Goal: Task Accomplishment & Management: Manage account settings

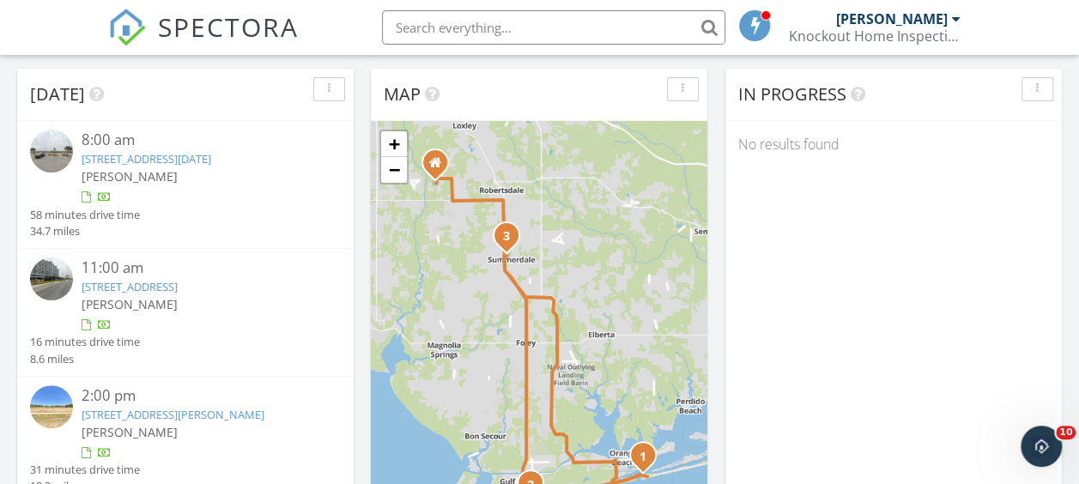
scroll to position [103, 0]
click at [211, 155] on link "28105 Perdido Beach Blvd #CE01 Caribe, Orange Beach, AL 36561" at bounding box center [147, 159] width 130 height 15
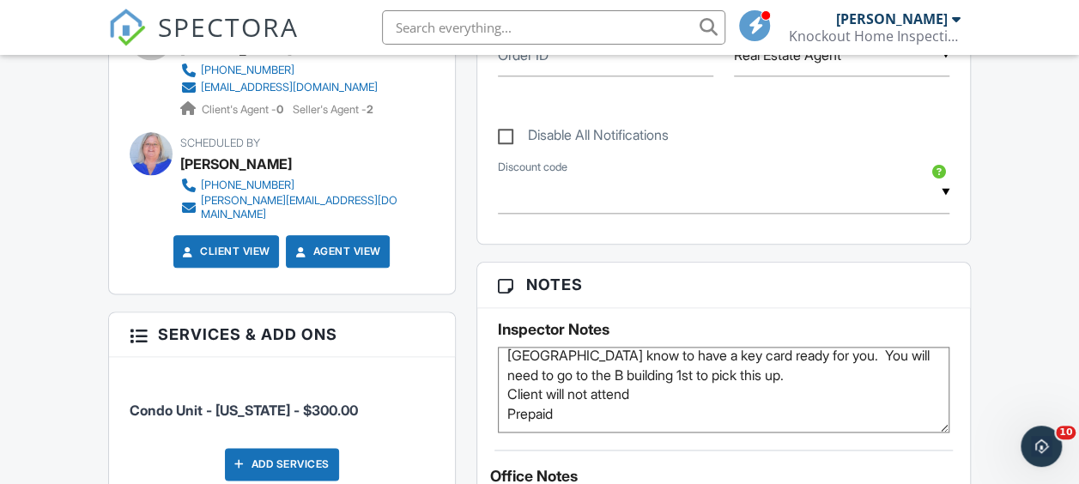
scroll to position [67, 0]
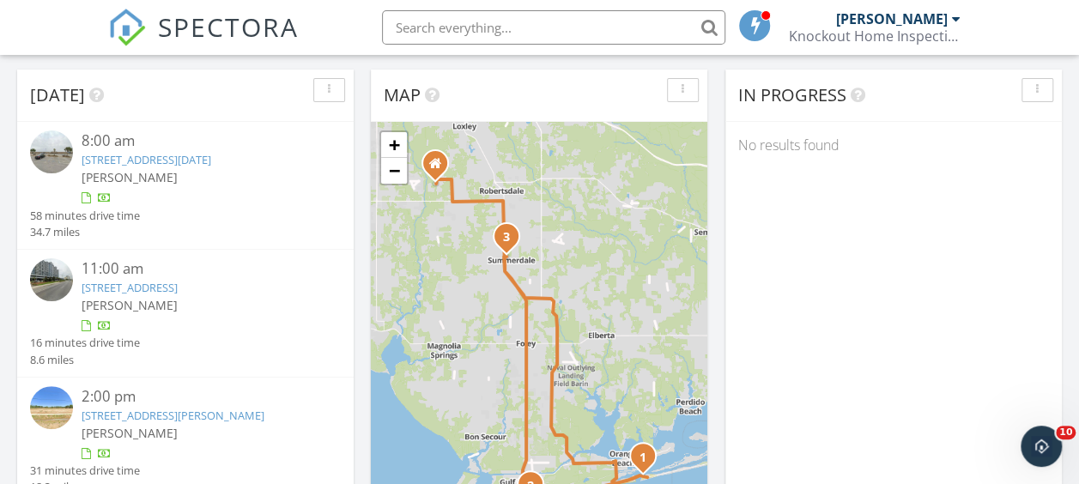
click at [144, 295] on link "455 E Beach Blvd #1608 Lighthouse, Gulf Shores, AL 36542" at bounding box center [130, 287] width 96 height 15
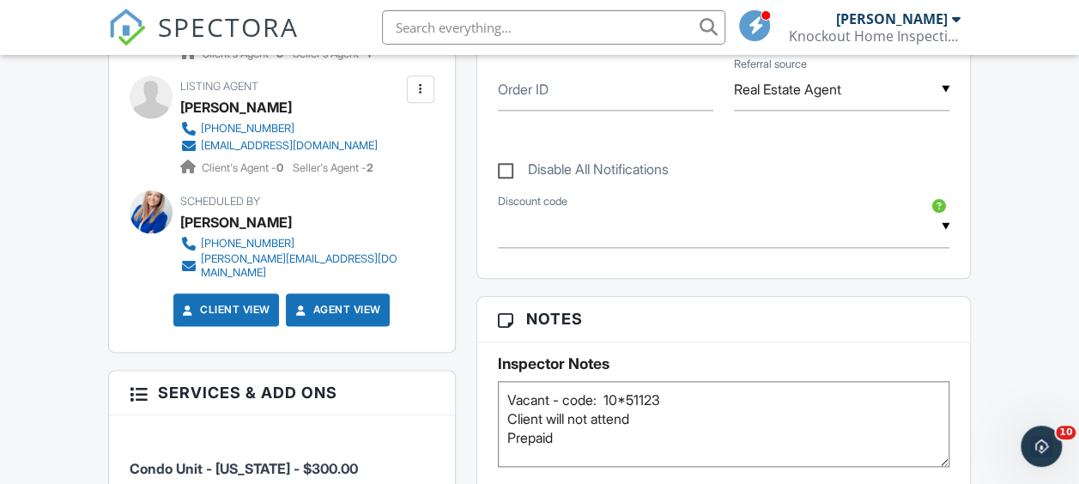
scroll to position [927, 0]
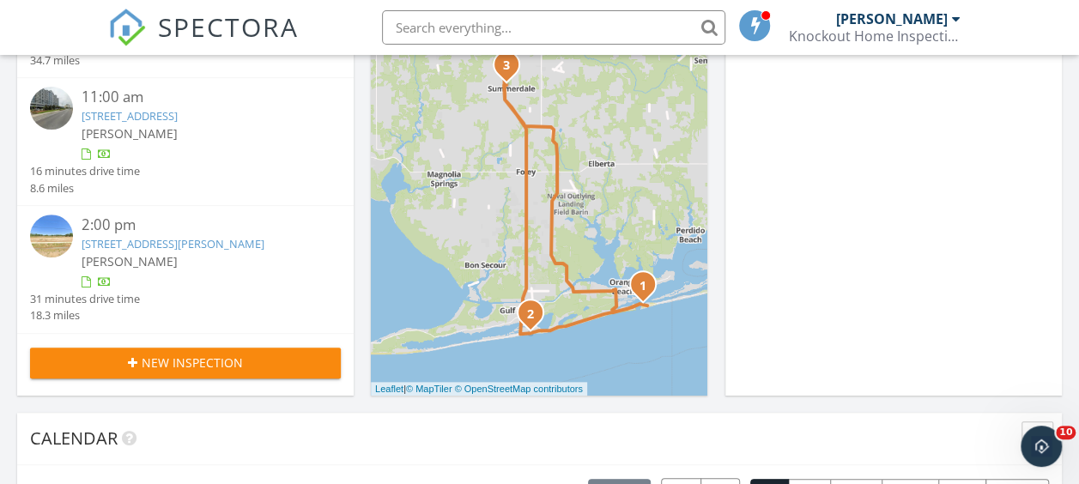
click at [153, 251] on link "[STREET_ADDRESS][PERSON_NAME]" at bounding box center [173, 243] width 183 height 15
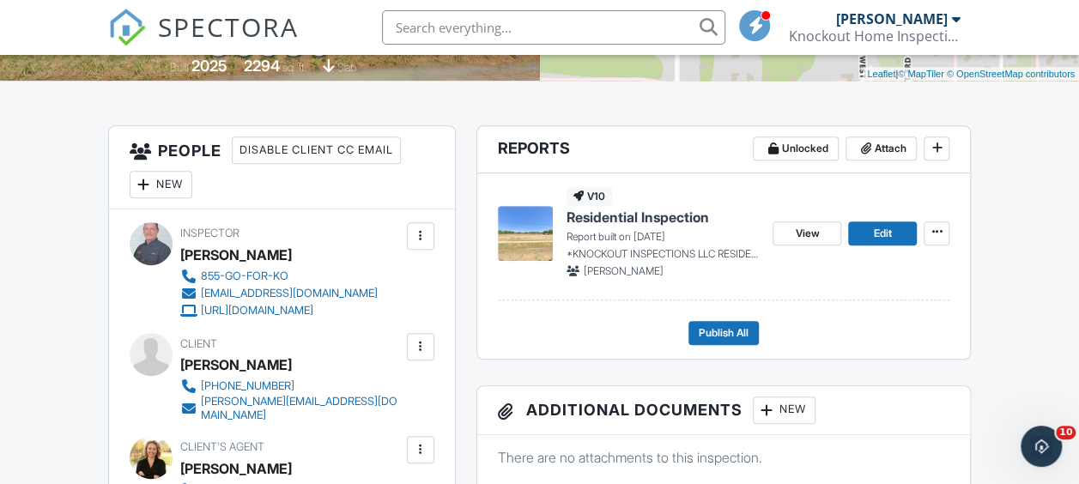
click at [155, 318] on div "Inspector [PERSON_NAME] 855-GO-FOR-KO [EMAIL_ADDRESS][DOMAIN_NAME] [URL][DOMAIN…" at bounding box center [282, 270] width 305 height 96
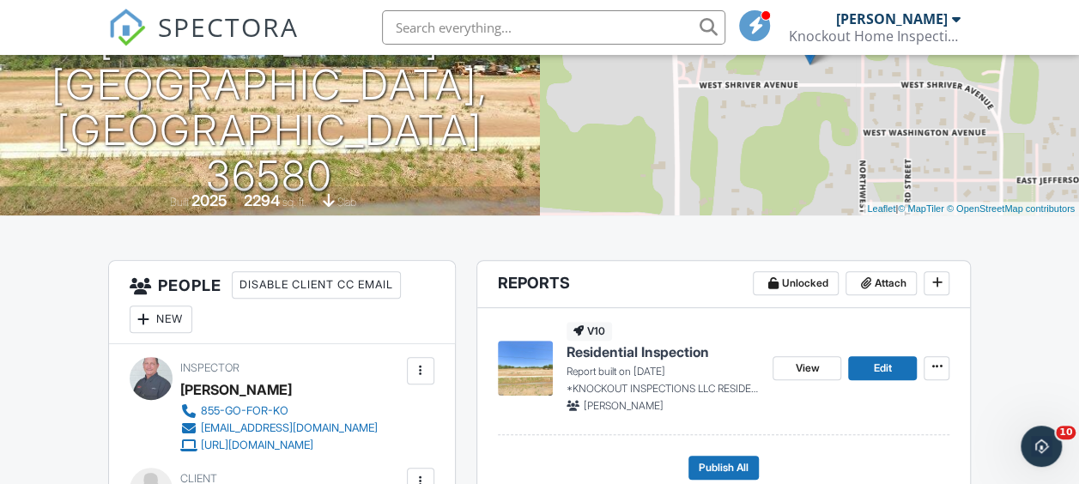
scroll to position [240, 0]
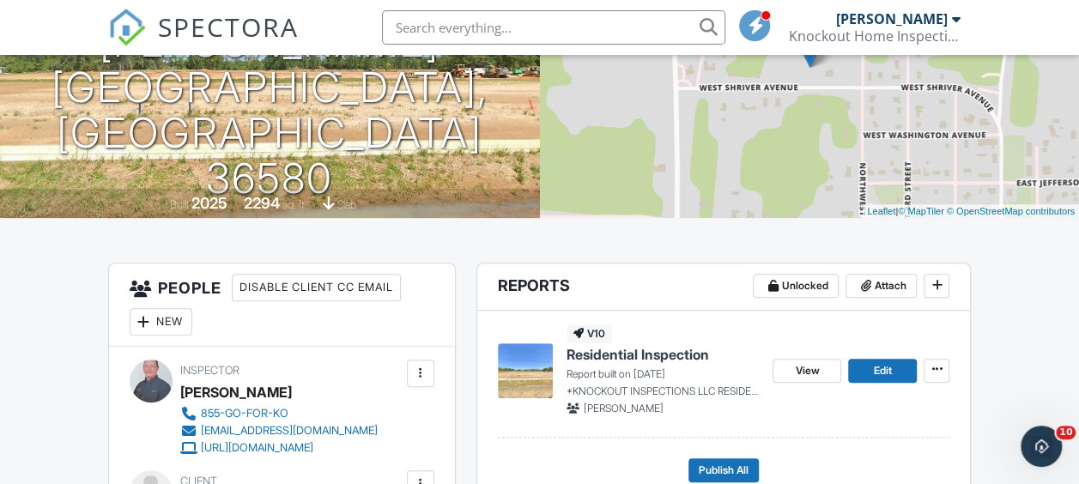
click at [172, 305] on h3 "People Disable Client CC Email New Client Add Another Person" at bounding box center [282, 305] width 346 height 83
drag, startPoint x: 172, startPoint y: 305, endPoint x: 177, endPoint y: 364, distance: 59.4
click at [177, 364] on div "Inspector Charles Sturma 855-GO-FOR-KO info@koinspections.com https://GoForKO.c…" at bounding box center [282, 408] width 305 height 96
